Goal: Information Seeking & Learning: Learn about a topic

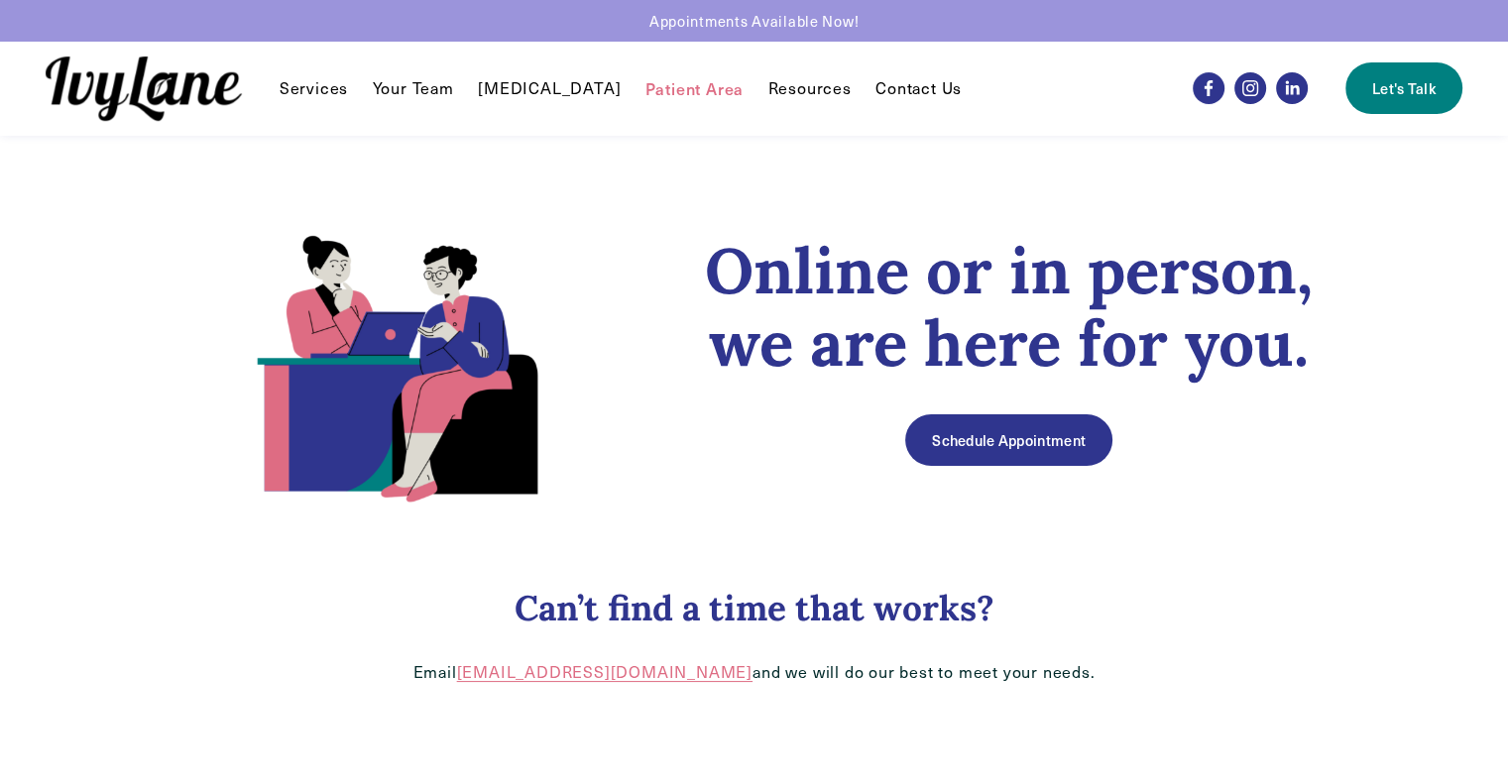
click at [408, 87] on link "Your Team" at bounding box center [413, 88] width 81 height 24
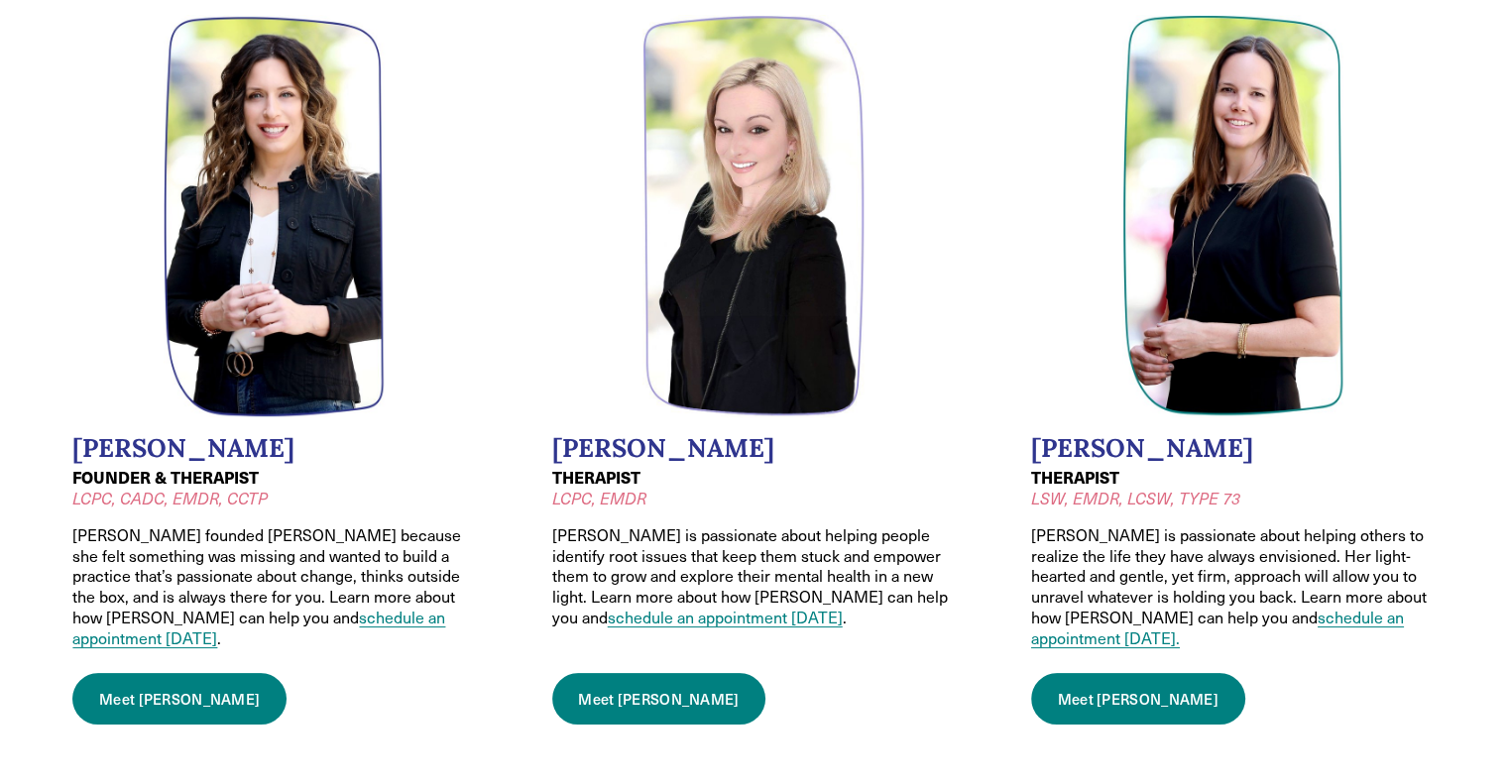
scroll to position [229, 0]
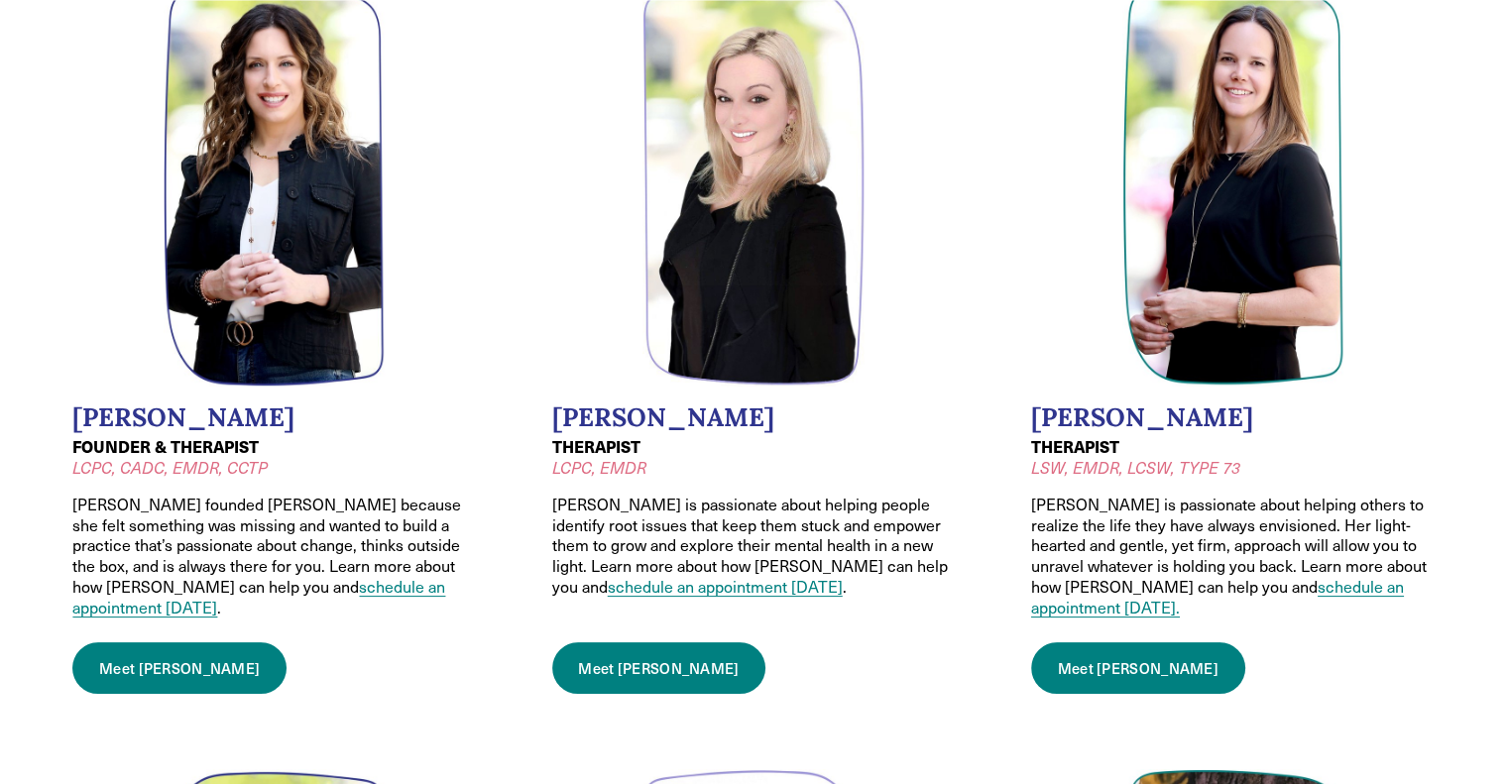
click at [177, 649] on link "Meet Wendy" at bounding box center [179, 668] width 214 height 52
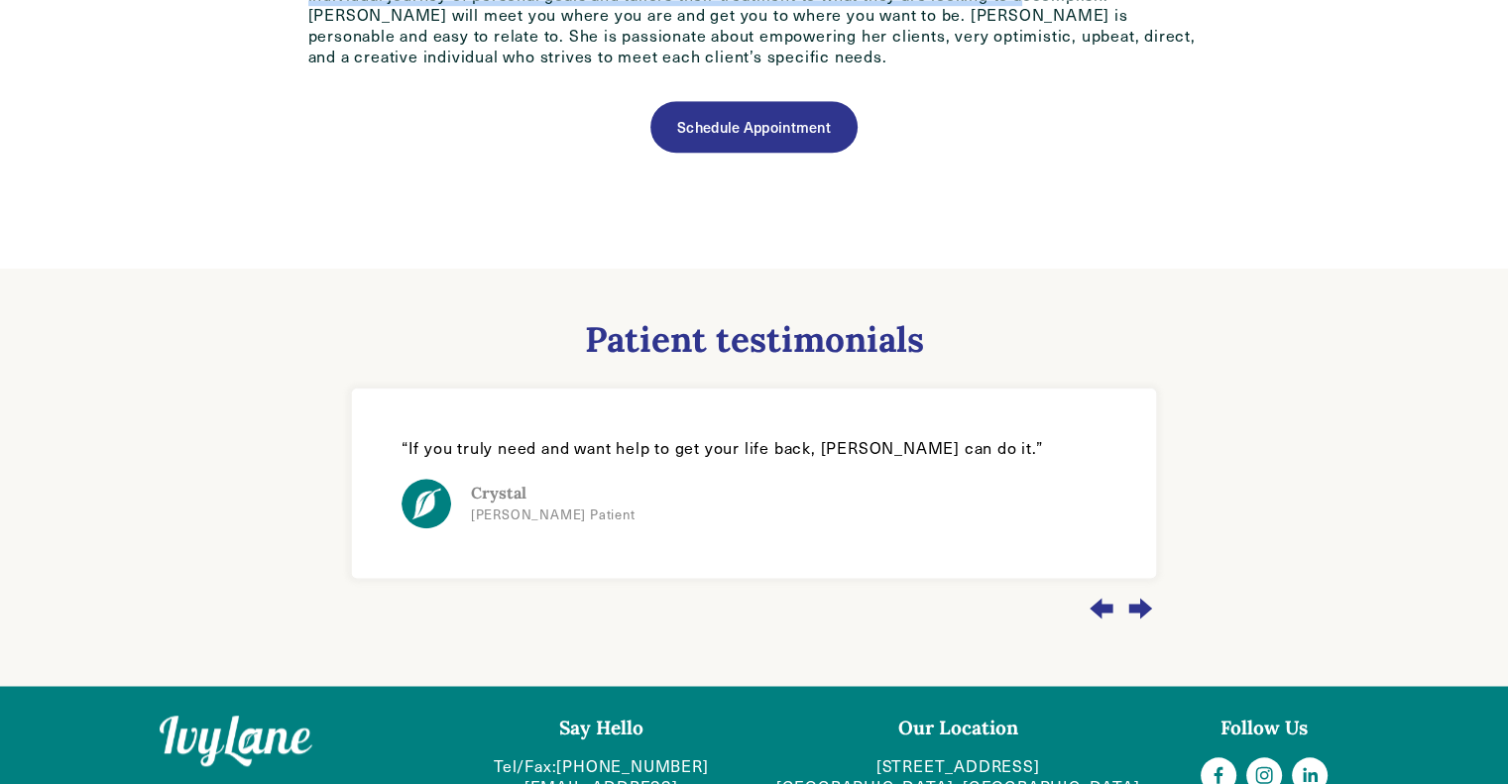
scroll to position [1301, 0]
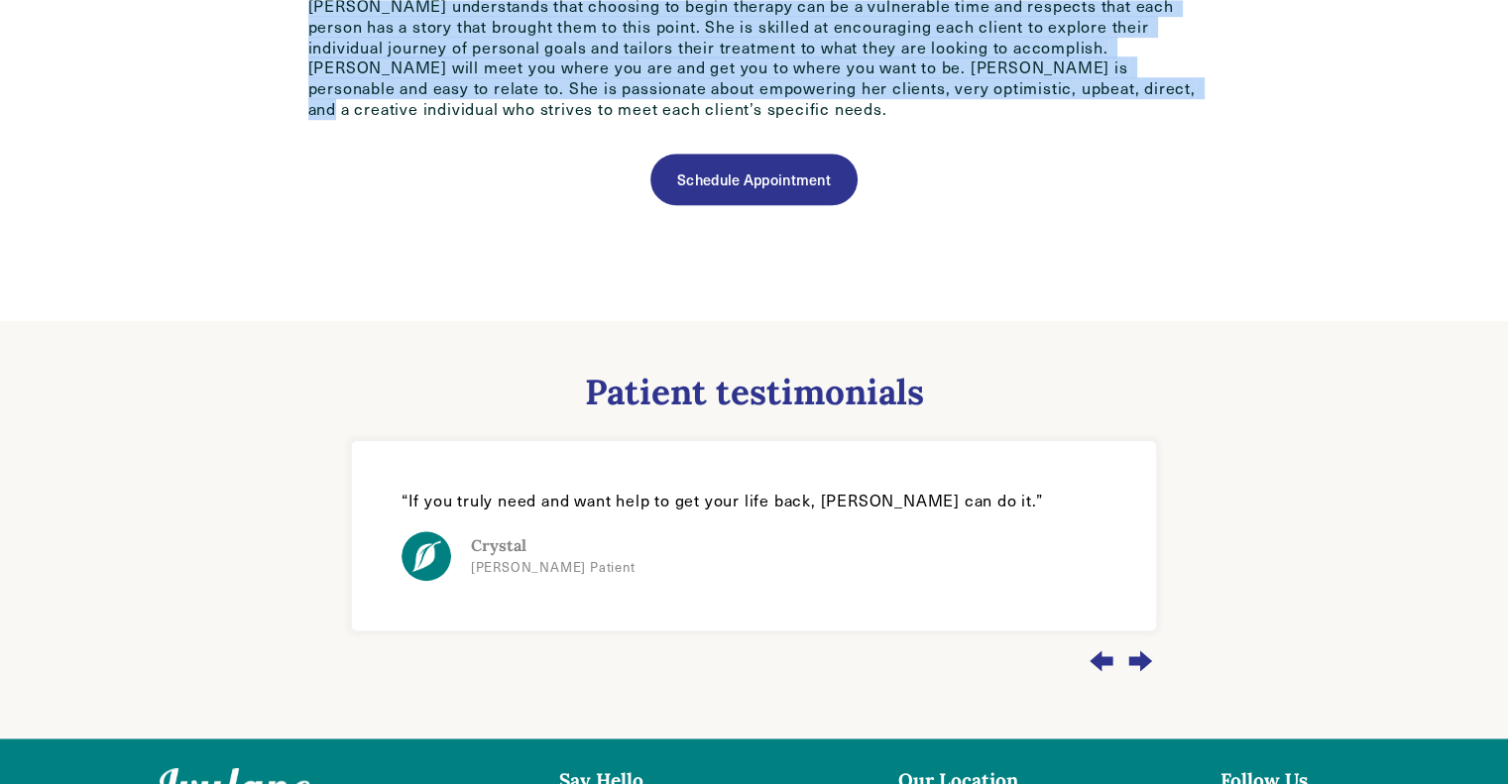
drag, startPoint x: 274, startPoint y: 577, endPoint x: 952, endPoint y: 68, distance: 847.5
click at [952, 68] on div "[PERSON_NAME], LCPC, CADC, EMDR, CCTP, received a Bachelor’s degree in Vocal Pe…" at bounding box center [754, 27] width 1280 height 588
copy div "Lorem Ipsumdol, SITA, CONS, ADIP, ELIT, seddoeiu t Incididu’u labore et Dolor M…"
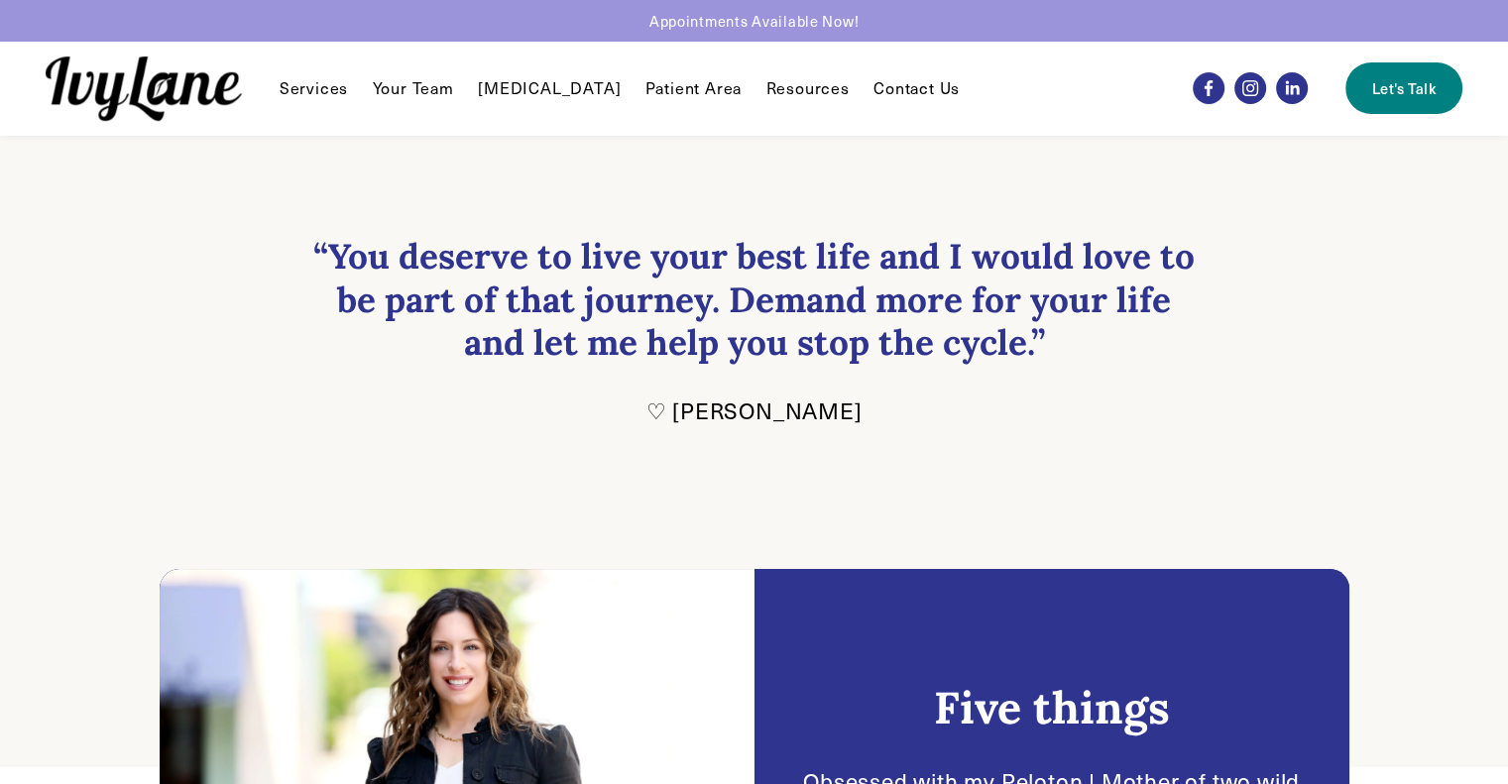
scroll to position [0, 0]
click at [392, 93] on link "Your Team" at bounding box center [413, 88] width 81 height 24
